Goal: Information Seeking & Learning: Learn about a topic

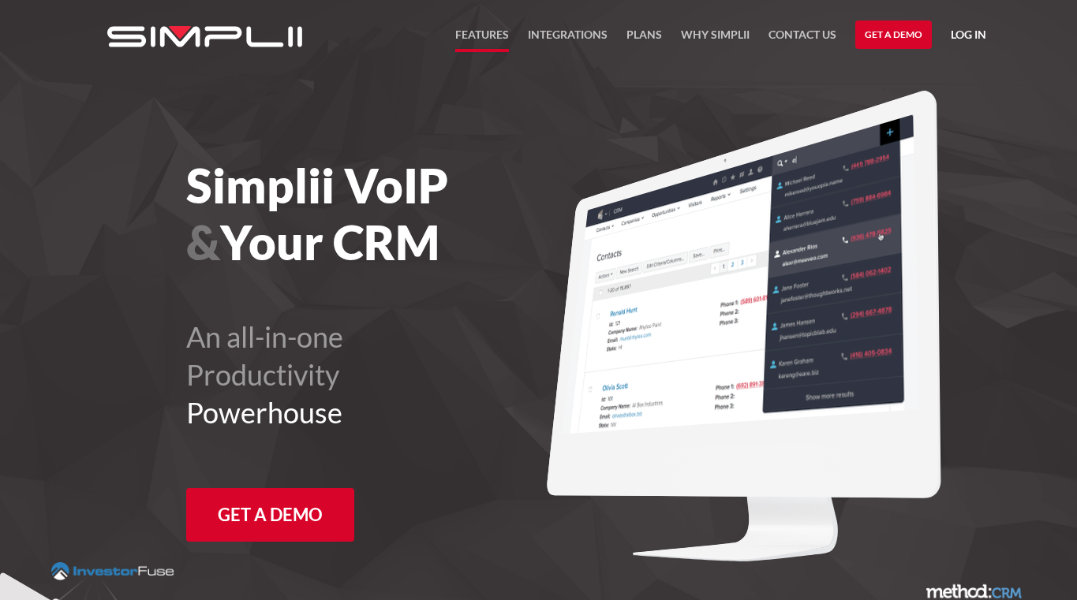
click at [492, 35] on link "FEATURES" at bounding box center [482, 38] width 54 height 27
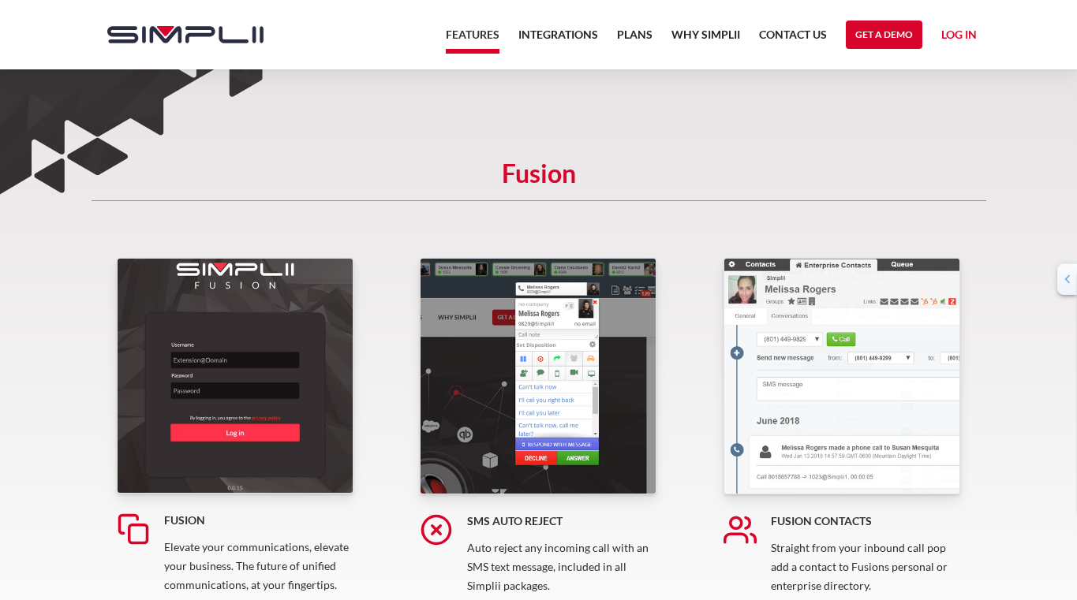
scroll to position [158, 0]
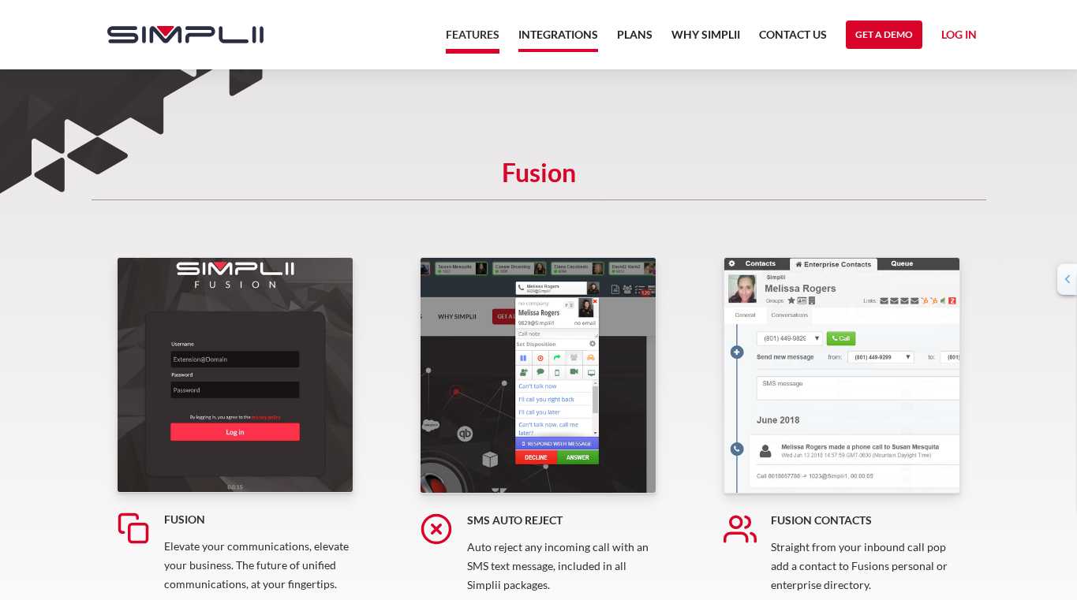
click at [575, 32] on link "Integrations" at bounding box center [558, 38] width 80 height 27
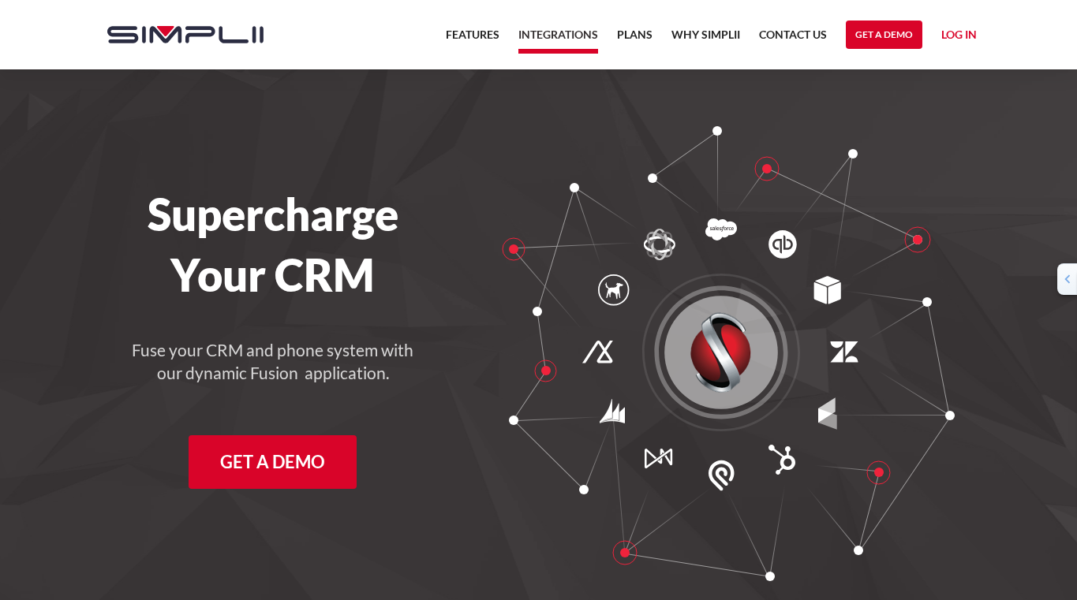
click at [488, 166] on div at bounding box center [727, 353] width 531 height 455
